Goal: Obtain resource: Obtain resource

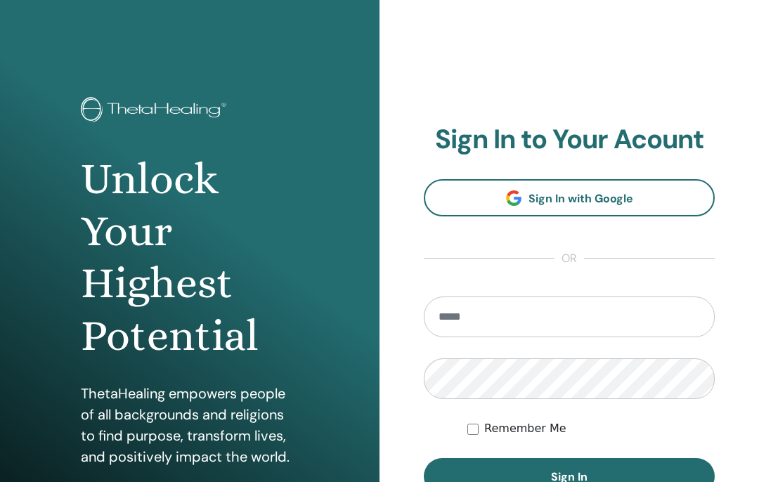
click at [590, 314] on input "email" at bounding box center [569, 317] width 291 height 41
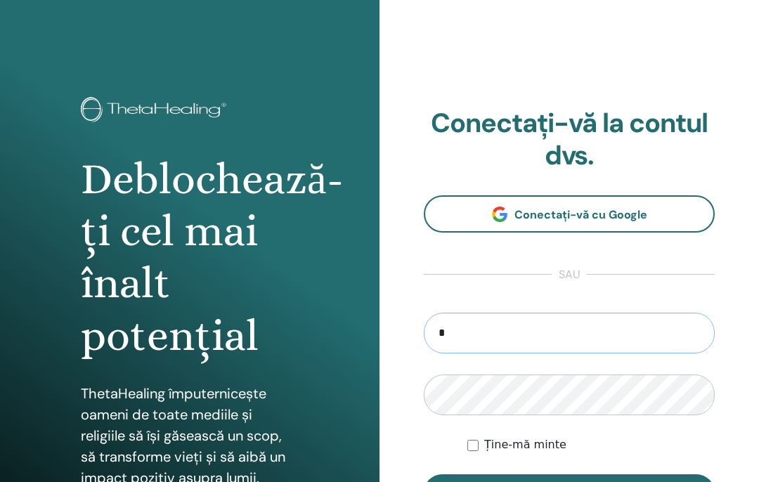
click at [539, 334] on input "*" at bounding box center [569, 333] width 291 height 41
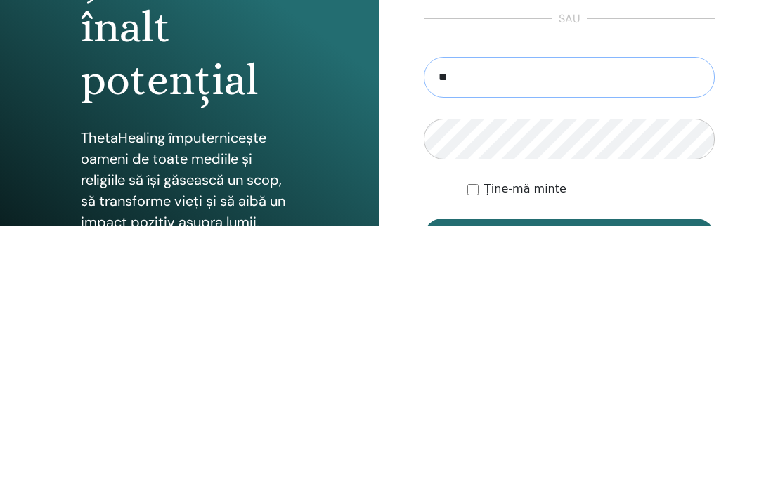
type input "**********"
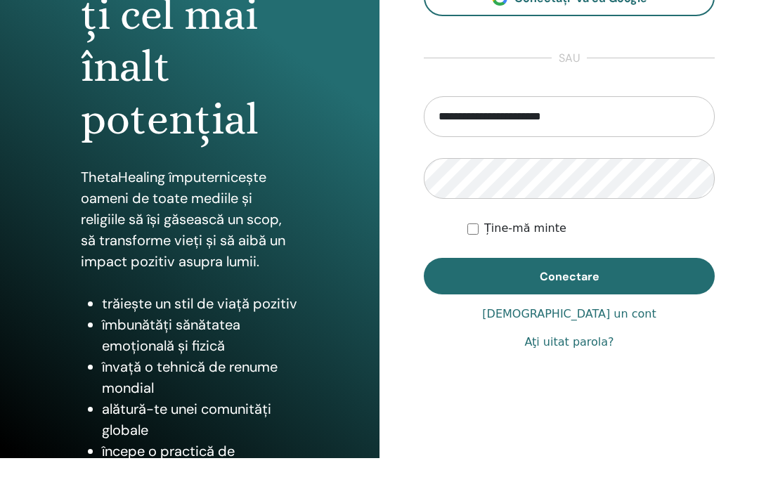
click at [623, 278] on button "Conectare" at bounding box center [569, 276] width 291 height 37
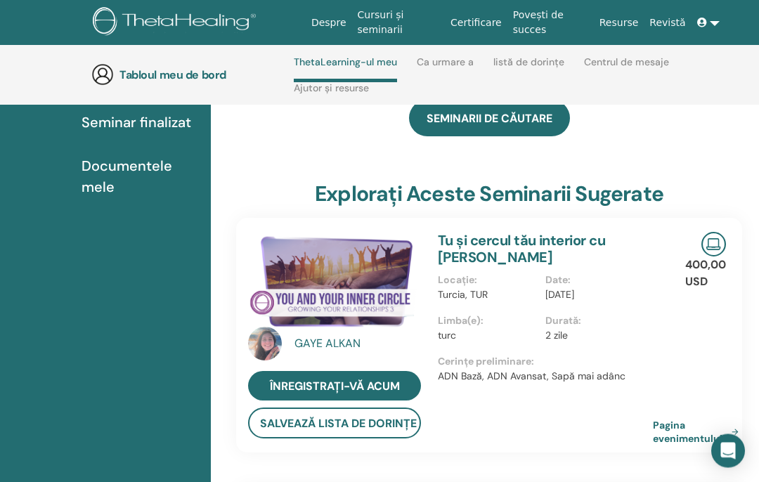
scroll to position [201, 0]
click at [128, 129] on font "Seminar finalizat" at bounding box center [137, 122] width 110 height 18
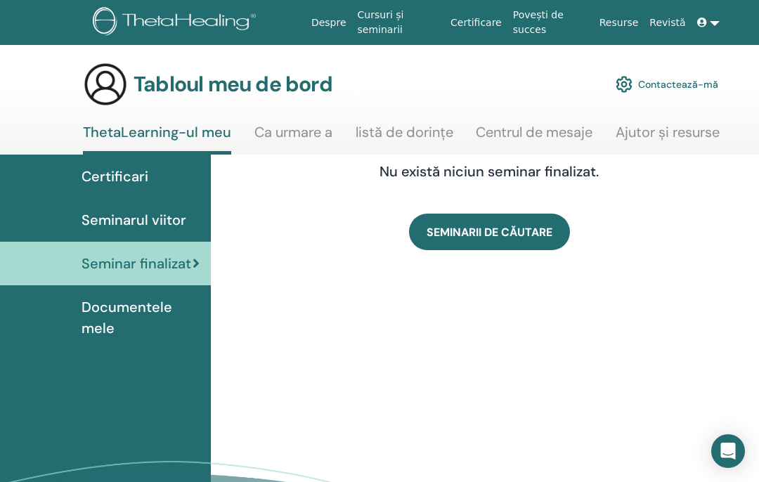
click at [105, 311] on font "Documentele mele" at bounding box center [127, 317] width 91 height 39
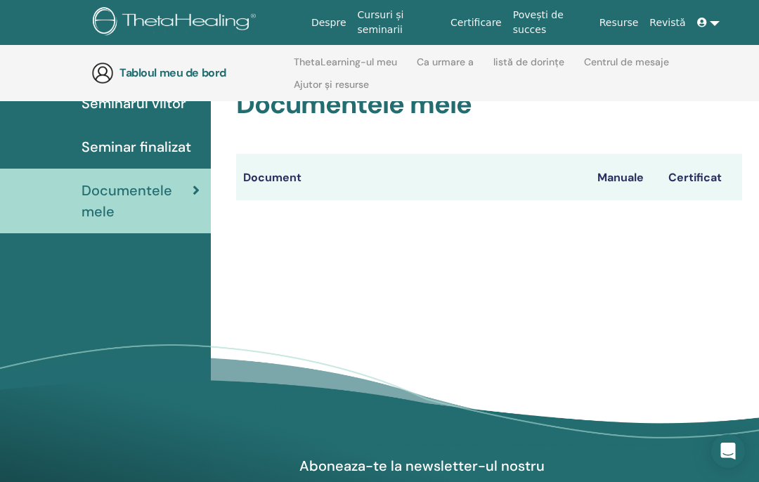
scroll to position [172, 0]
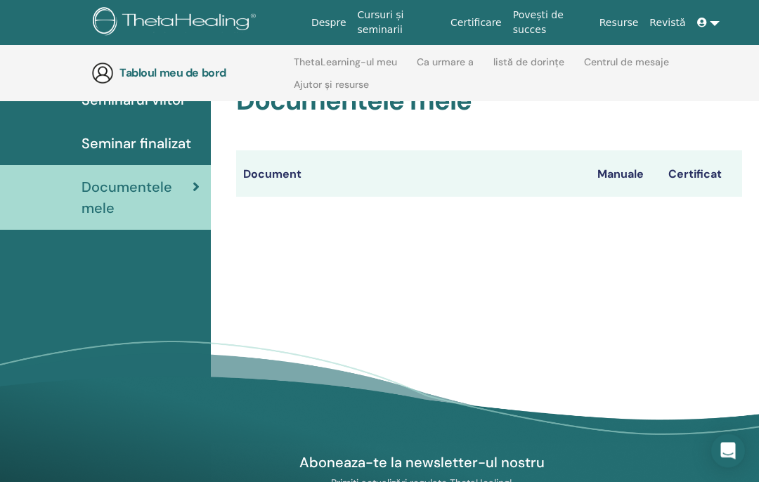
click at [705, 177] on font "Certificat" at bounding box center [695, 174] width 53 height 15
click at [711, 167] on font "Certificat" at bounding box center [695, 174] width 53 height 15
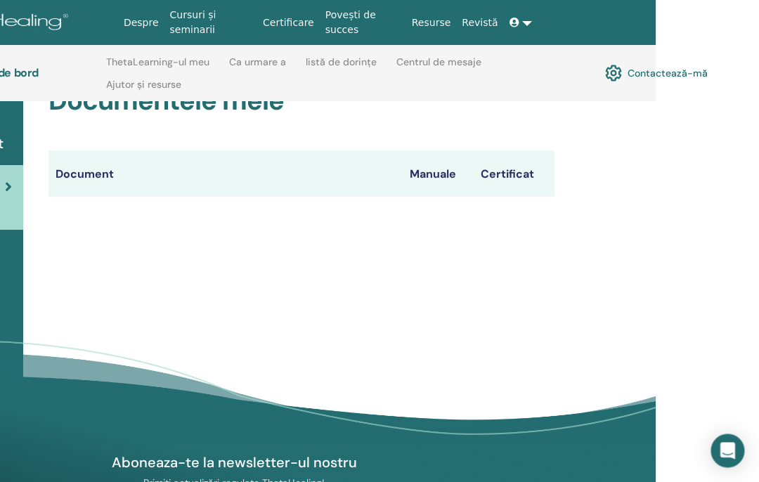
scroll to position [172, 188]
click at [520, 172] on font "Certificat" at bounding box center [507, 174] width 53 height 15
click at [513, 172] on font "Certificat" at bounding box center [507, 174] width 53 height 15
click at [89, 171] on font "Document" at bounding box center [85, 174] width 58 height 15
click at [448, 169] on font "Manuale" at bounding box center [433, 174] width 46 height 15
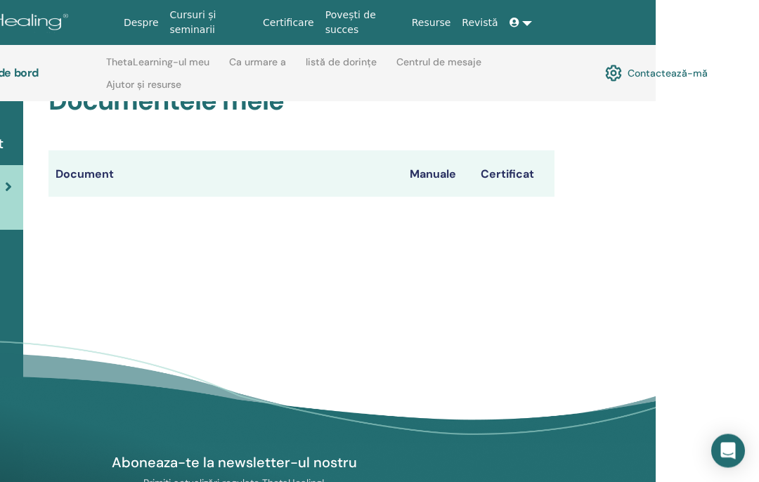
click at [522, 175] on font "Certificat" at bounding box center [507, 174] width 53 height 15
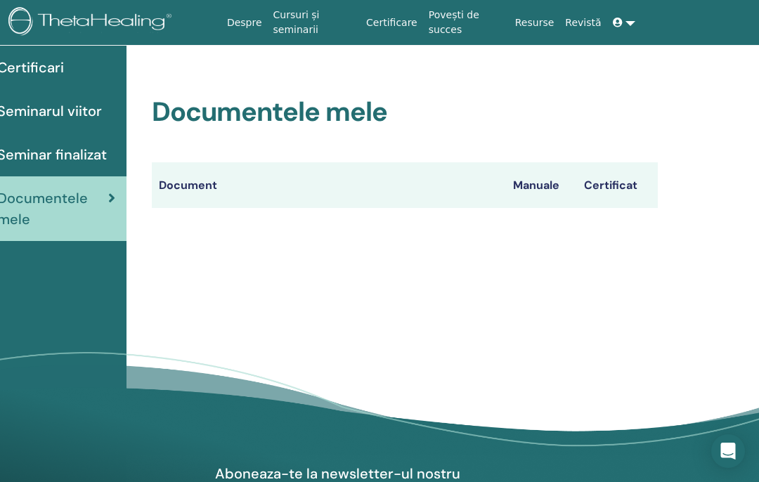
scroll to position [0, 84]
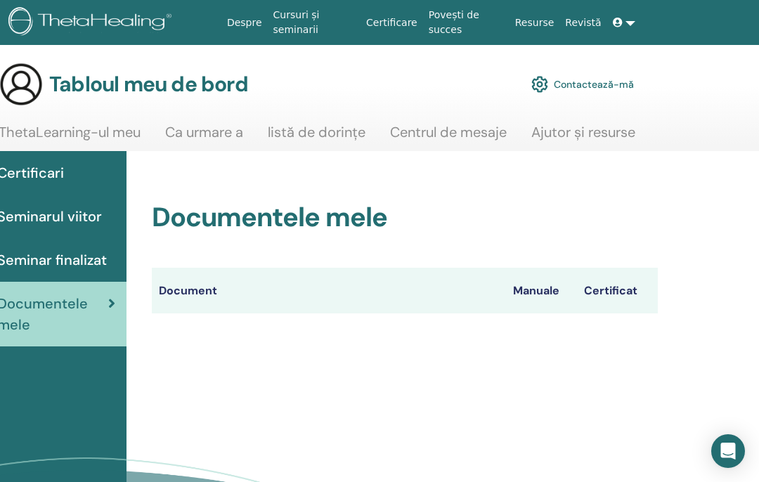
click at [87, 270] on span "Seminar finalizat" at bounding box center [52, 260] width 110 height 21
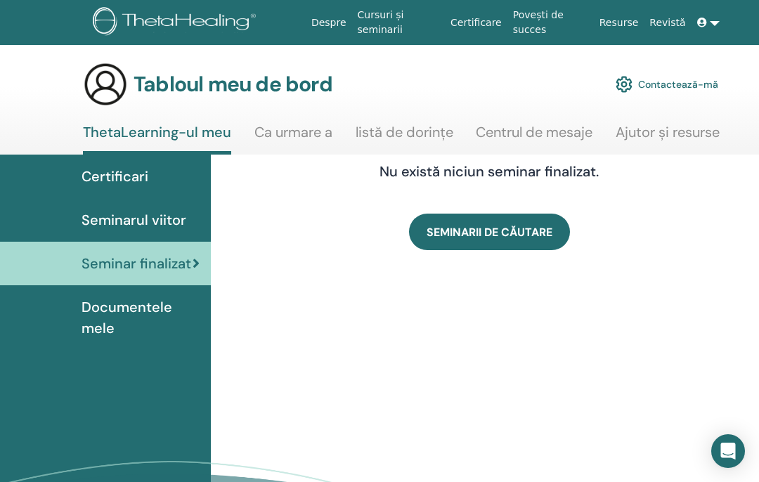
click at [120, 319] on span "Documentele mele" at bounding box center [141, 318] width 118 height 42
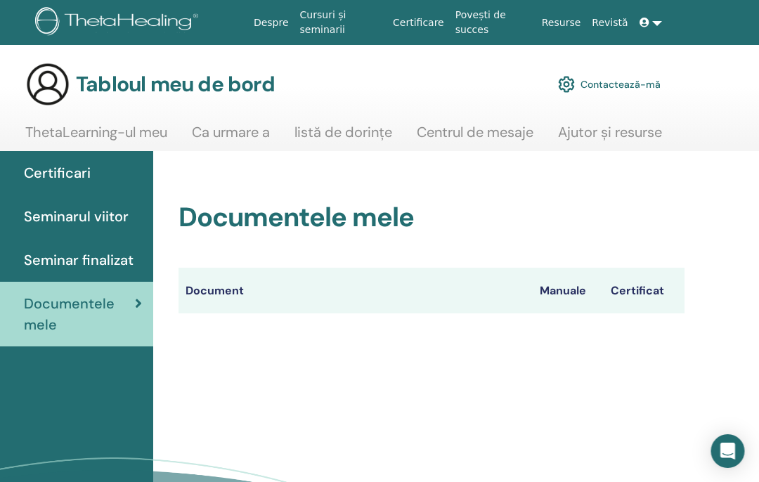
scroll to position [0, 57]
click at [72, 171] on font "Certificari" at bounding box center [58, 173] width 67 height 18
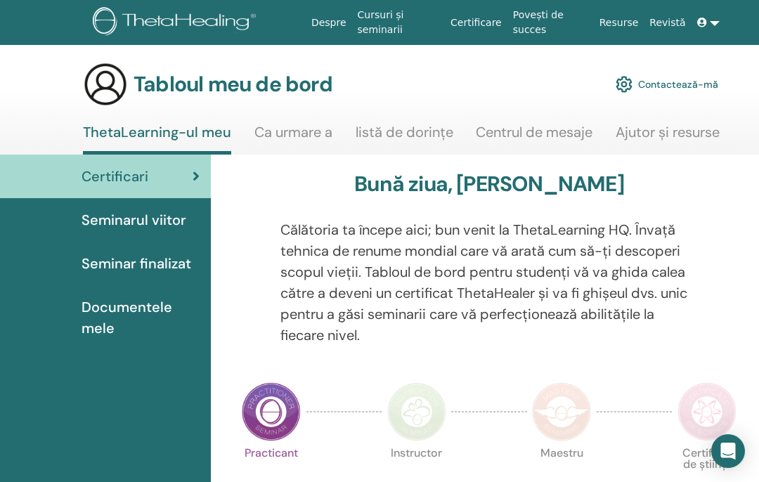
click at [160, 221] on font "Seminarul viitor" at bounding box center [134, 220] width 105 height 18
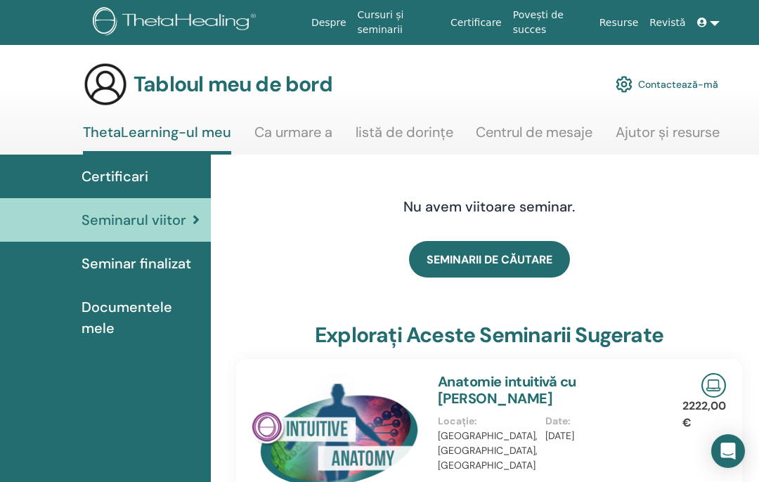
click at [145, 268] on font "Seminar finalizat" at bounding box center [137, 264] width 110 height 18
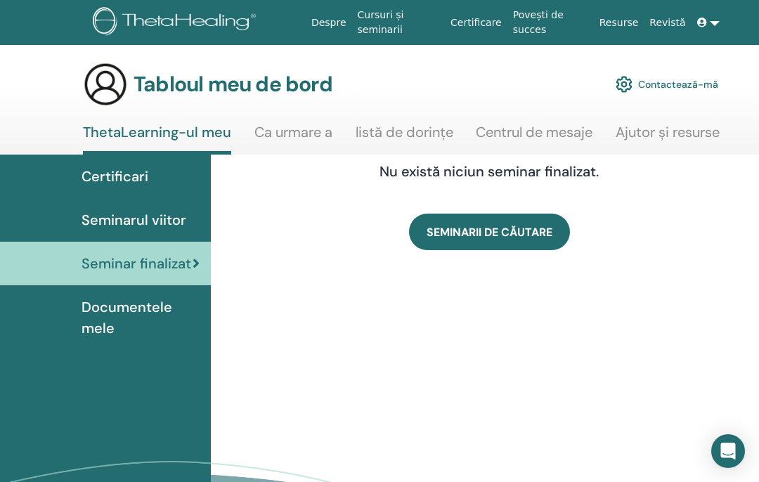
click at [120, 298] on font "Documentele mele" at bounding box center [127, 317] width 91 height 39
